Goal: Information Seeking & Learning: Learn about a topic

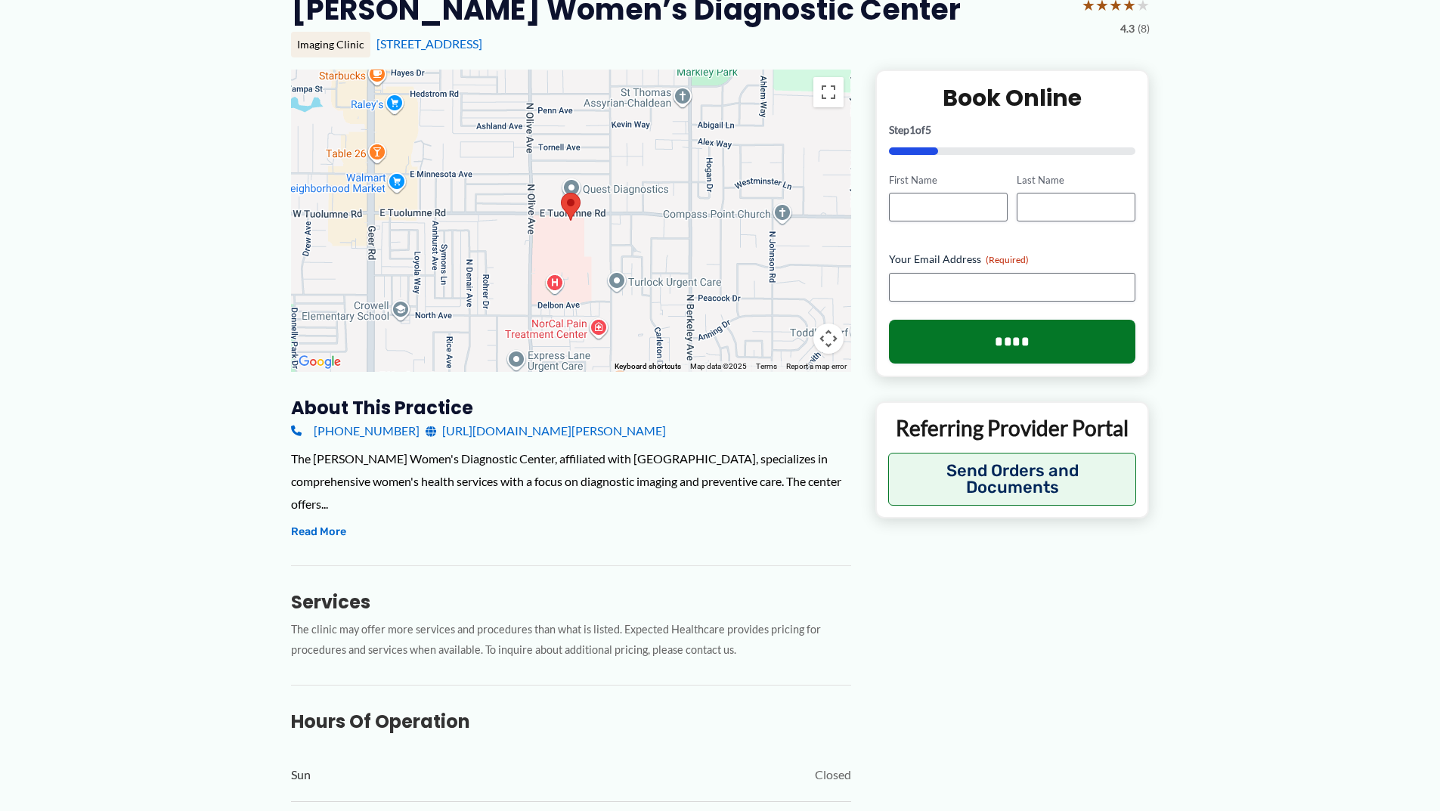
scroll to position [227, 0]
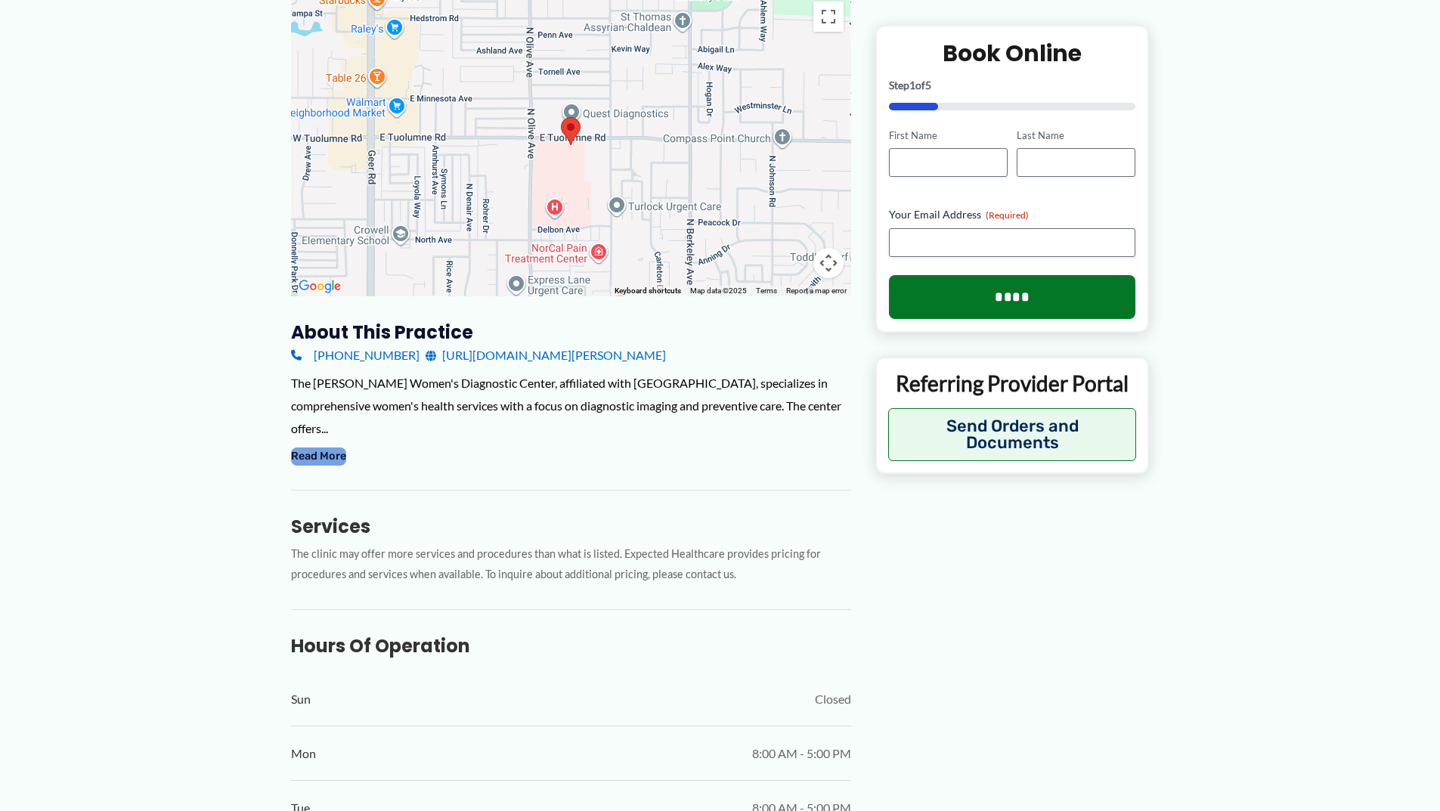
click at [330, 452] on button "Read More" at bounding box center [318, 456] width 55 height 18
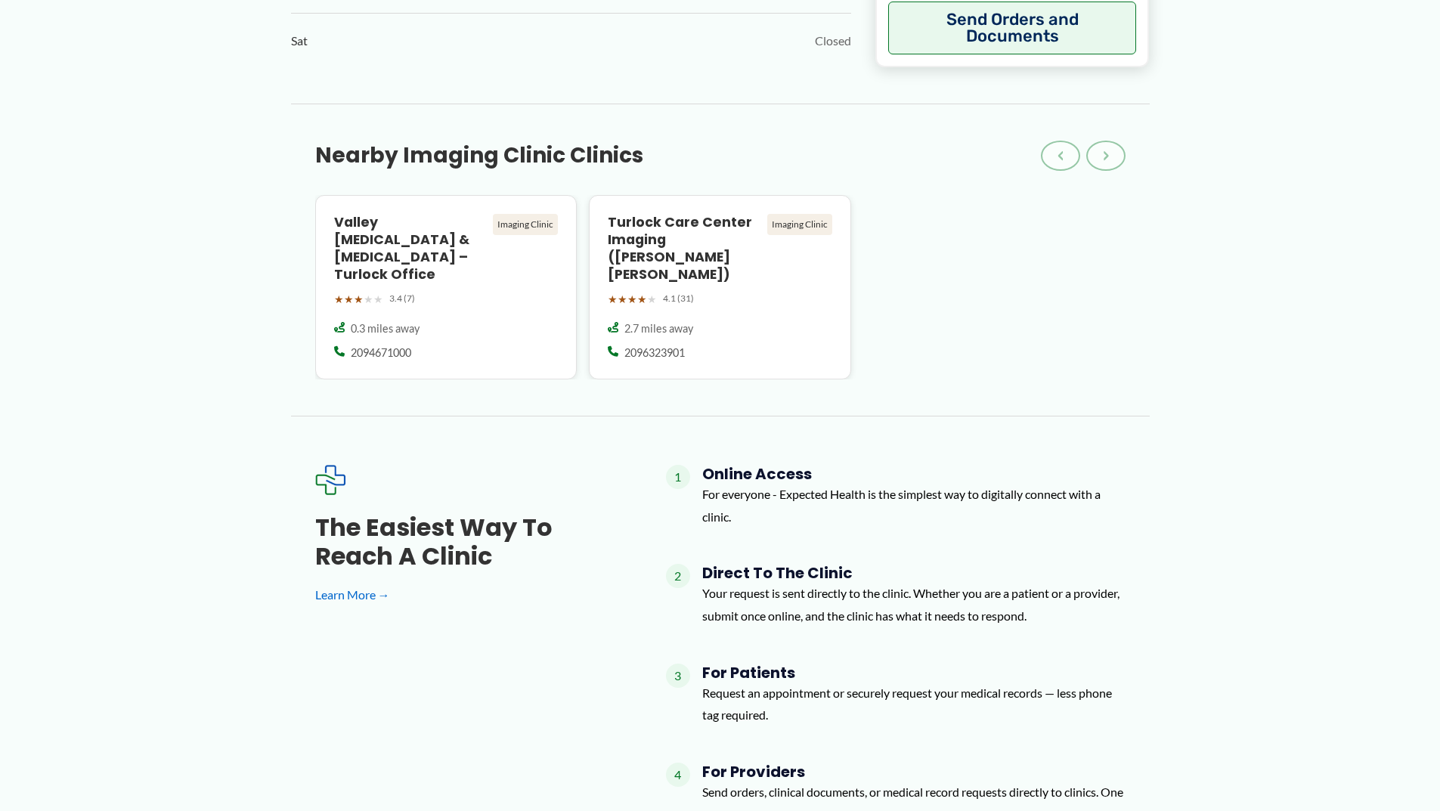
scroll to position [1361, 0]
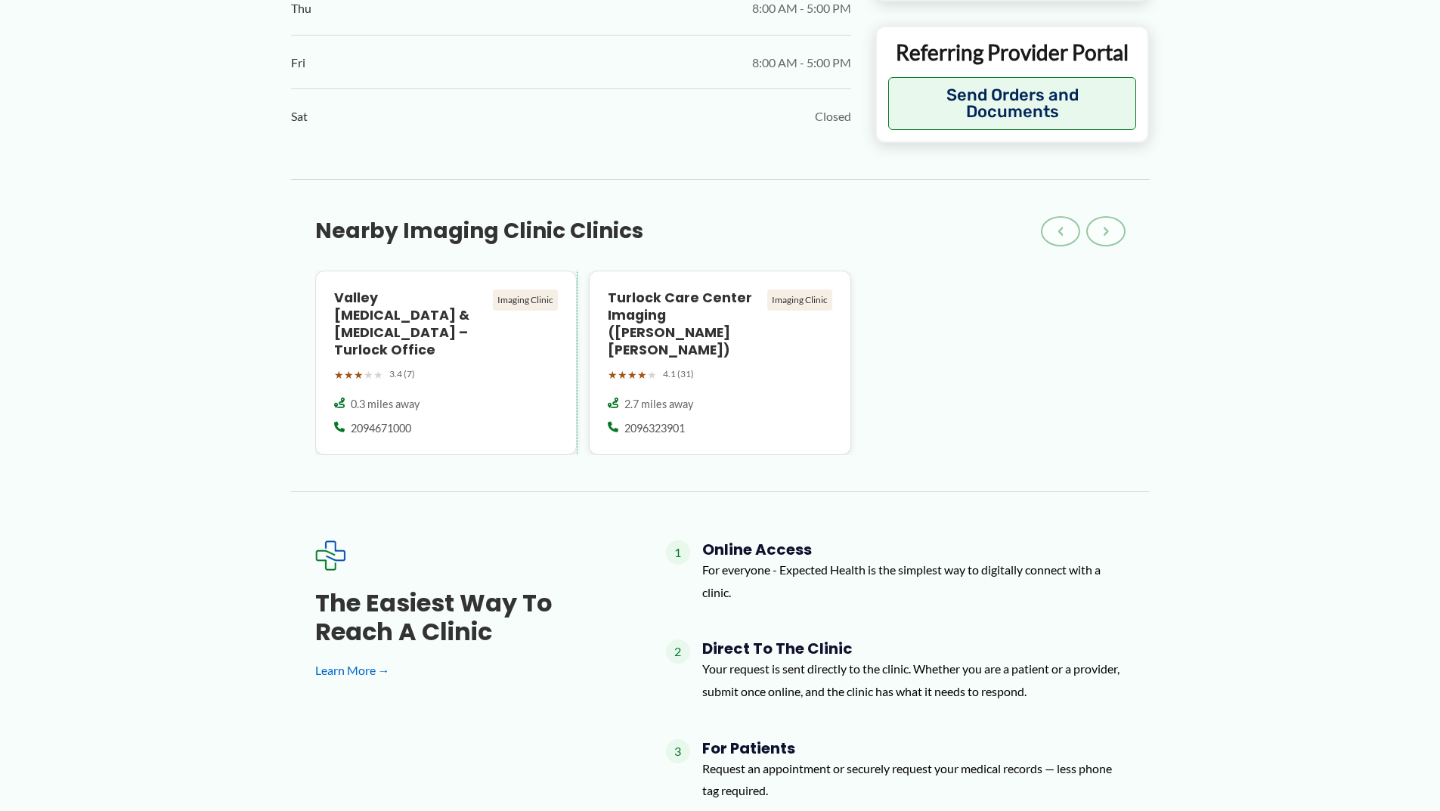
click at [392, 421] on div "Valley MRI & Radiology – Turlock Office Imaging Clinic ★ ★ ★ ★ ★ 3.4 (7) 0.3 mi…" at bounding box center [446, 363] width 262 height 184
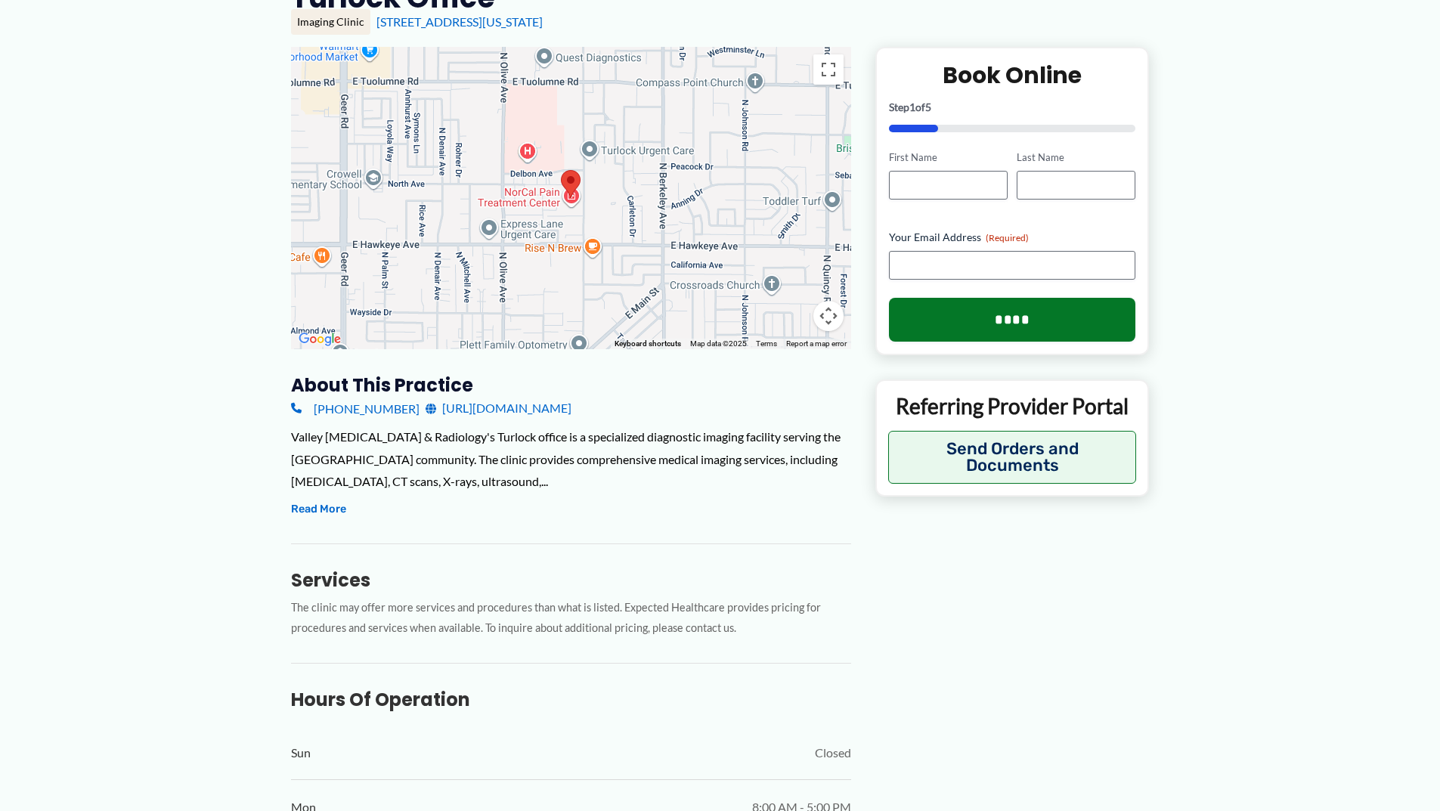
scroll to position [227, 0]
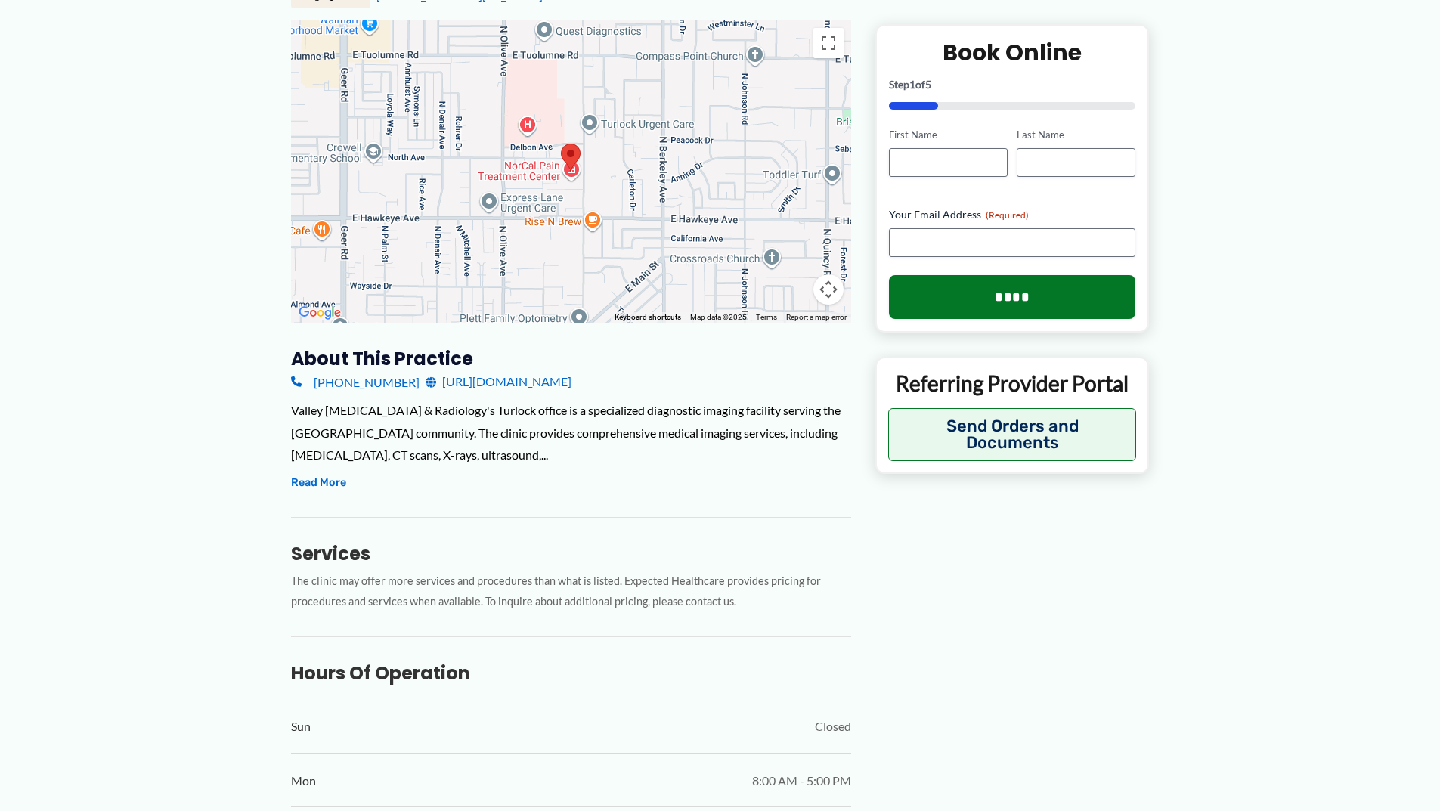
click at [381, 453] on div "Valley [MEDICAL_DATA] & Radiology's Turlock office is a specialized diagnostic …" at bounding box center [571, 446] width 560 height 94
click at [370, 477] on div "About this practice [PHONE_NUMBER] [URL][DOMAIN_NAME] Valley [MEDICAL_DATA] & R…" at bounding box center [571, 712] width 560 height 731
click at [305, 474] on button "Read More" at bounding box center [318, 483] width 55 height 18
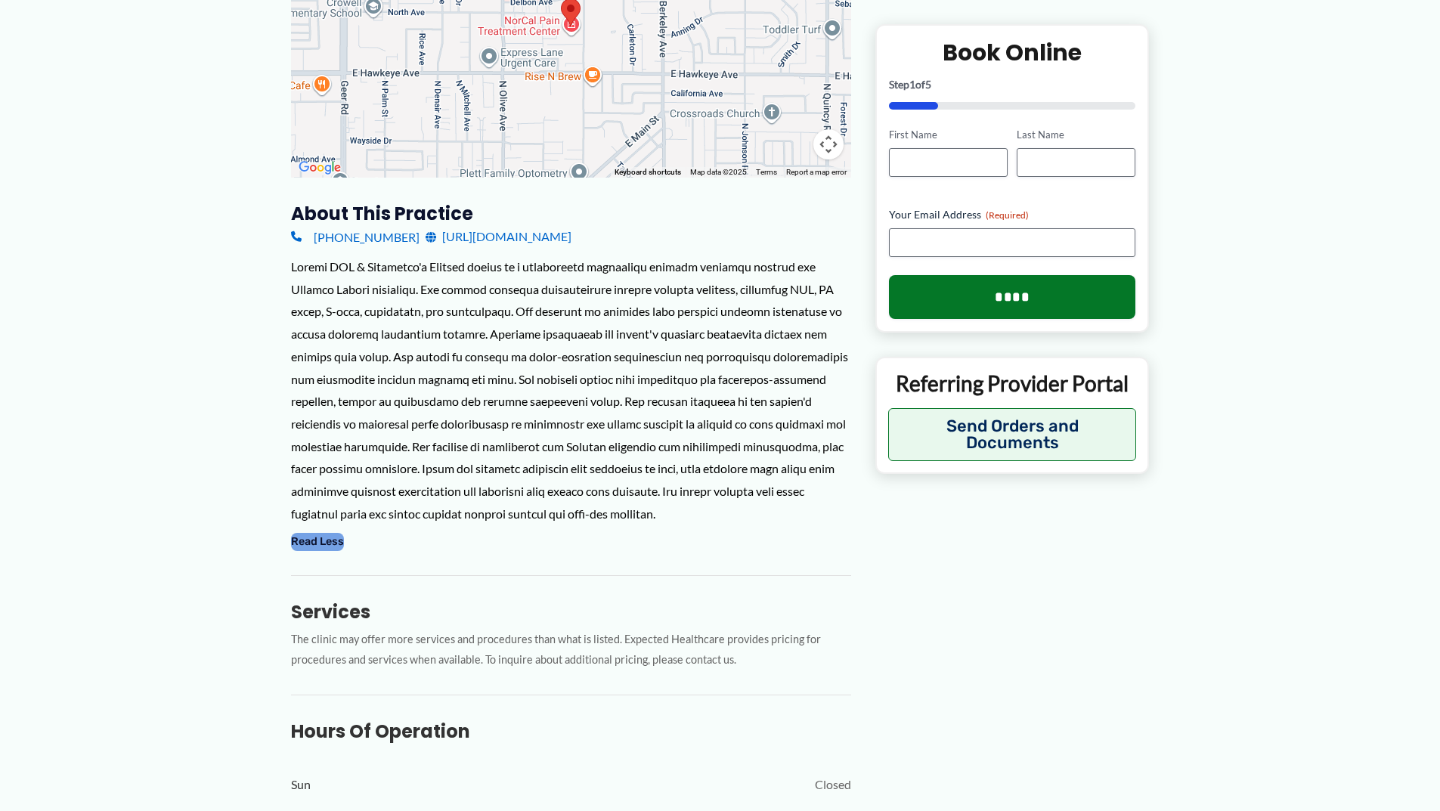
scroll to position [378, 0]
